Goal: Information Seeking & Learning: Learn about a topic

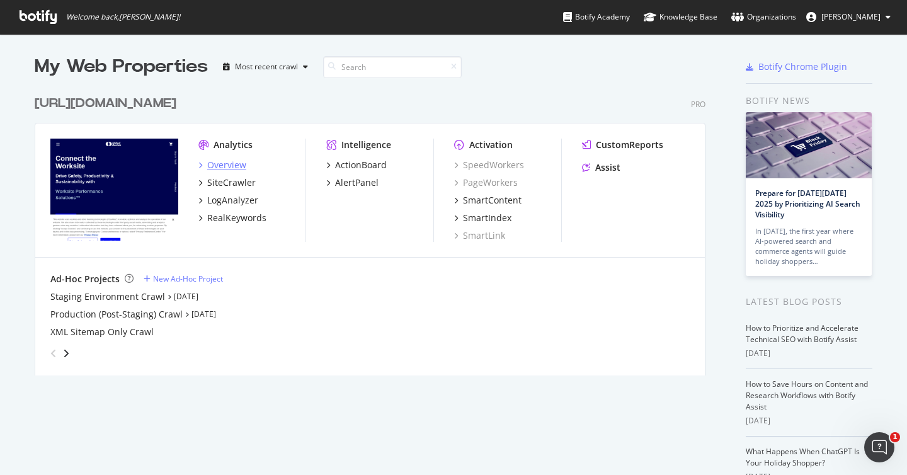
click at [222, 168] on div "Overview" at bounding box center [226, 165] width 39 height 13
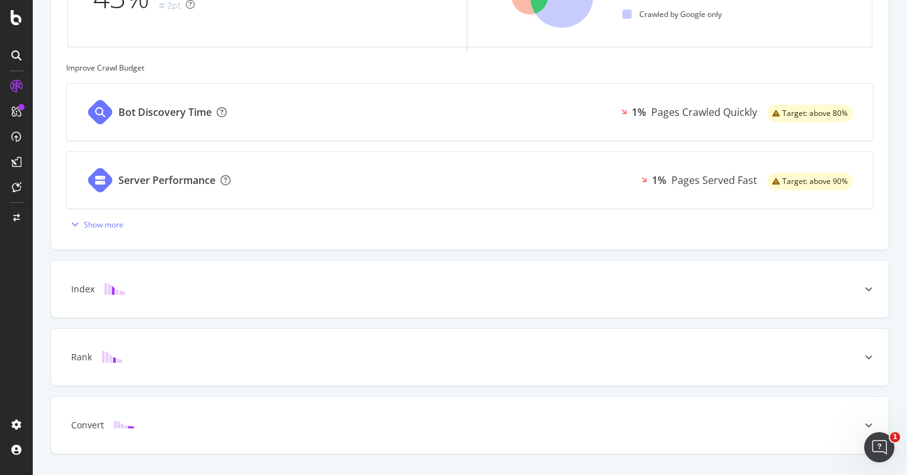
scroll to position [503, 0]
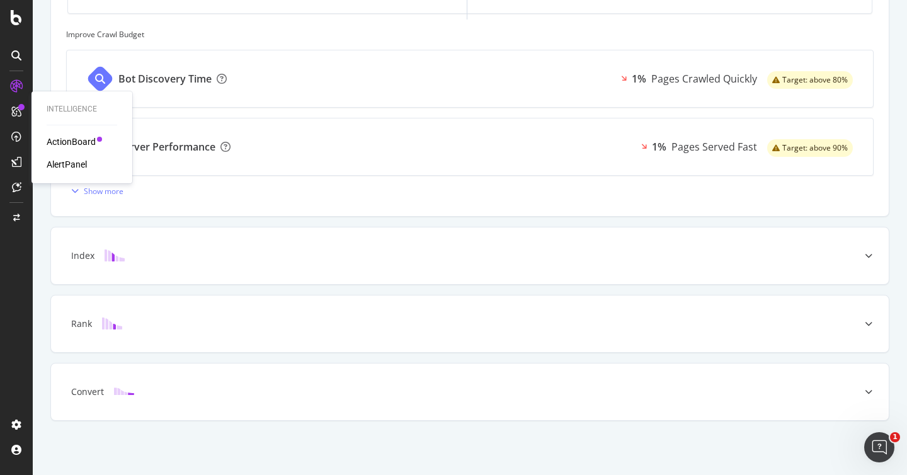
click at [19, 114] on icon at bounding box center [16, 111] width 10 height 10
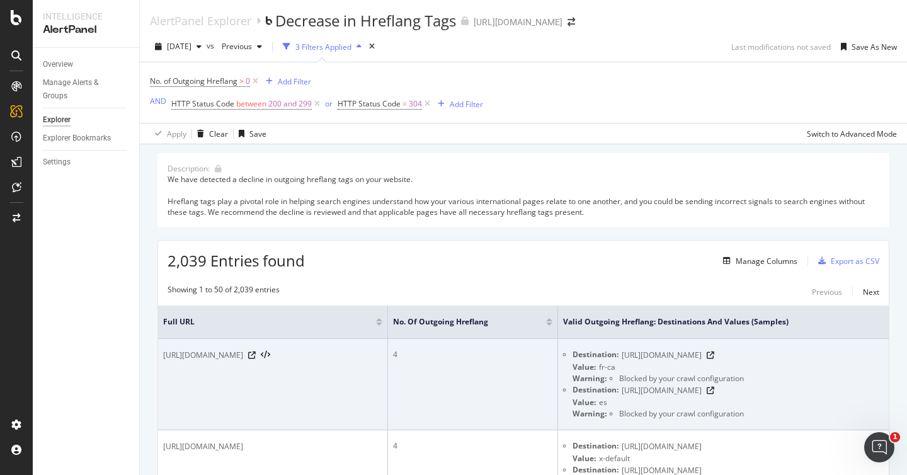
scroll to position [0, 9]
